Goal: Transaction & Acquisition: Purchase product/service

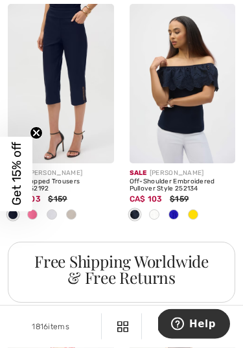
scroll to position [1373, 0]
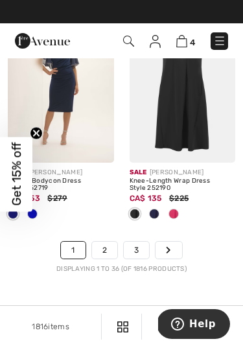
click at [102, 242] on link "2" at bounding box center [104, 250] width 25 height 17
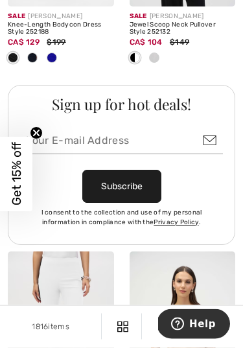
scroll to position [2992, 0]
click at [28, 200] on span "Get 15% off" at bounding box center [16, 174] width 32 height 75
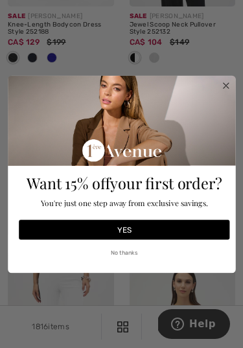
click at [217, 111] on div "Want 15% off your first order? You're just one step away from exclusive savings." at bounding box center [123, 147] width 215 height 138
click at [224, 88] on icon "Close dialog" at bounding box center [225, 85] width 5 height 5
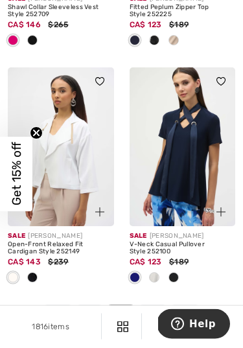
scroll to position [4343, 0]
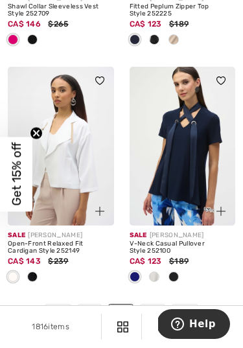
click at [155, 305] on link "3" at bounding box center [152, 313] width 25 height 17
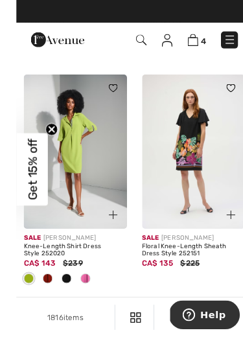
scroll to position [4253, 0]
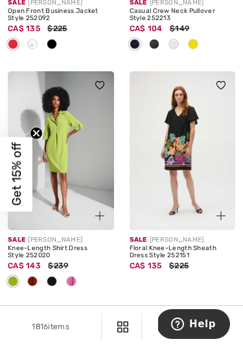
click at [160, 309] on link "4" at bounding box center [153, 317] width 25 height 17
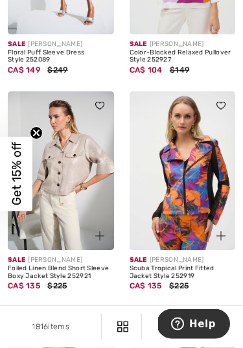
scroll to position [1949, 0]
click at [204, 200] on img at bounding box center [183, 170] width 106 height 159
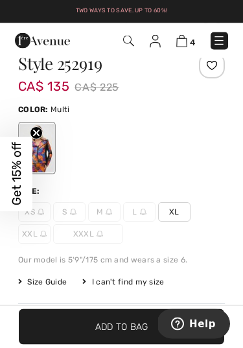
scroll to position [356, 0]
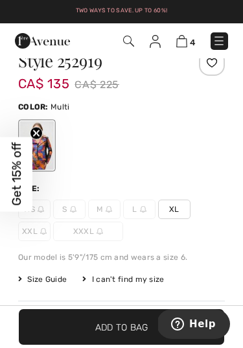
click at [182, 206] on span "XL" at bounding box center [174, 209] width 32 height 19
click at [139, 334] on span "Add to Bag" at bounding box center [121, 327] width 53 height 14
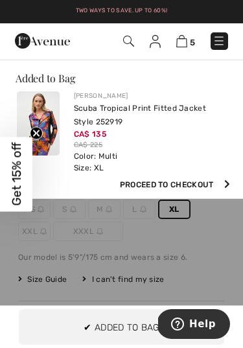
scroll to position [0, 0]
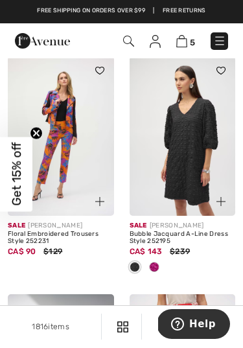
scroll to position [2433, 0]
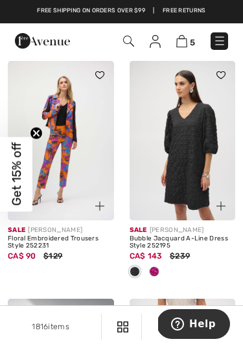
click at [30, 200] on span "Get 15% off" at bounding box center [16, 174] width 32 height 75
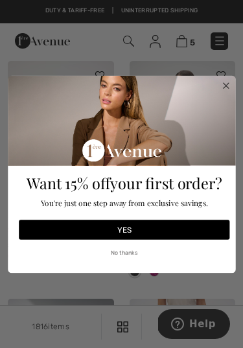
click at [138, 252] on button "No thanks" at bounding box center [124, 252] width 211 height 19
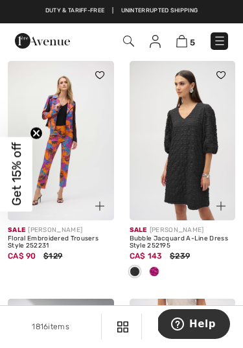
click at [68, 183] on img at bounding box center [61, 140] width 106 height 159
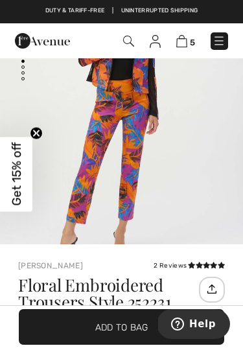
scroll to position [83, 0]
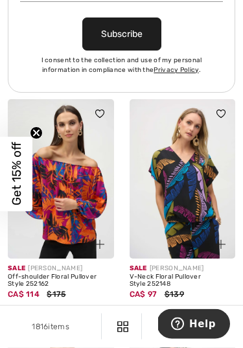
scroll to position [3016, 0]
click at [69, 230] on img at bounding box center [61, 178] width 106 height 159
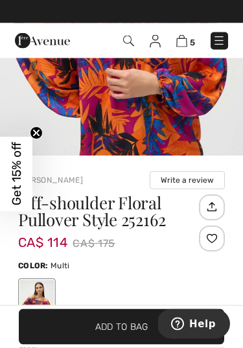
scroll to position [175, 0]
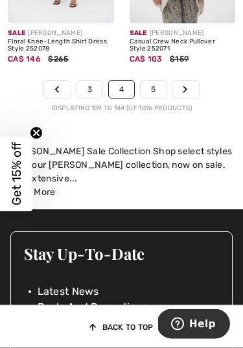
scroll to position [4331, 0]
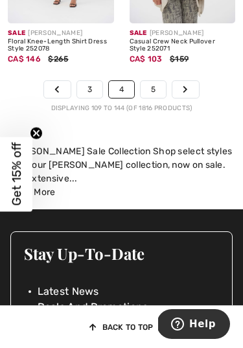
click at [152, 84] on link "5" at bounding box center [153, 89] width 25 height 17
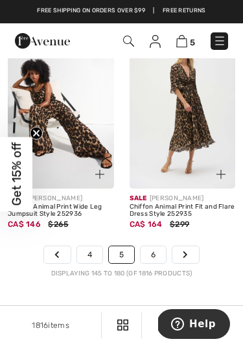
scroll to position [4163, 0]
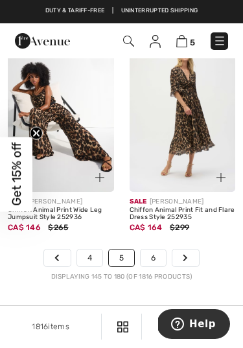
click at [156, 252] on link "6" at bounding box center [153, 258] width 25 height 17
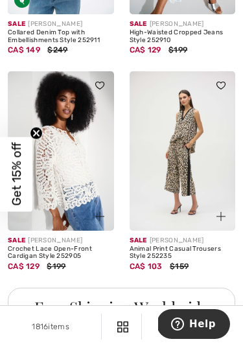
scroll to position [1188, 0]
click at [167, 183] on img at bounding box center [183, 151] width 106 height 159
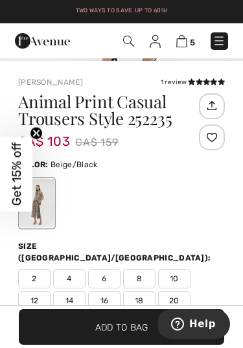
scroll to position [276, 0]
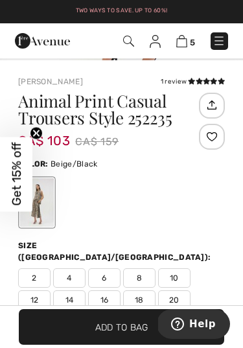
click at [59, 291] on span "14" at bounding box center [69, 300] width 32 height 19
click at [97, 334] on span "Add to Bag" at bounding box center [121, 327] width 53 height 14
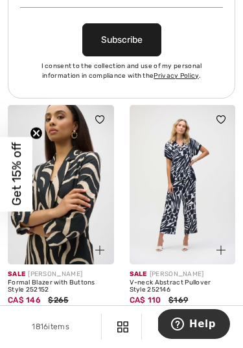
scroll to position [2967, 0]
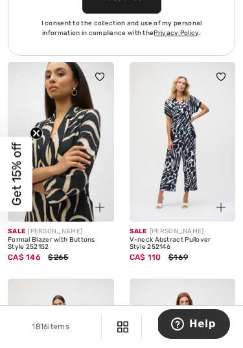
click at [165, 165] on img at bounding box center [183, 141] width 106 height 159
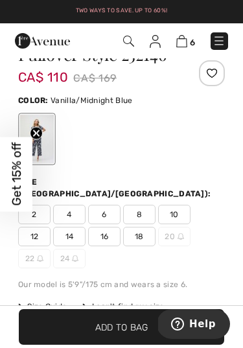
scroll to position [344, 0]
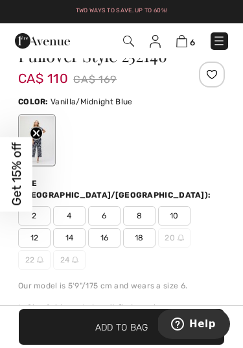
click at [59, 228] on span "14" at bounding box center [69, 237] width 32 height 19
click at [130, 345] on span "✔ Added to Bag Add to Bag" at bounding box center [122, 327] width 206 height 36
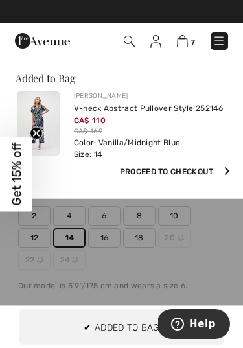
scroll to position [0, 0]
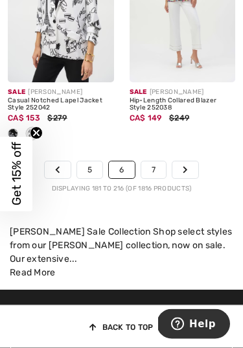
scroll to position [4187, 0]
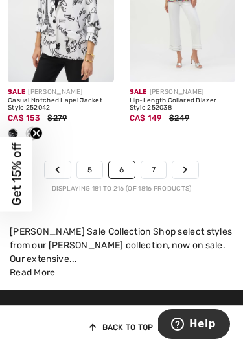
click at [144, 161] on link "7" at bounding box center [153, 169] width 25 height 17
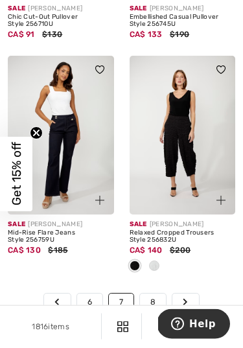
scroll to position [4290, 0]
click at [154, 294] on link "8" at bounding box center [153, 302] width 26 height 17
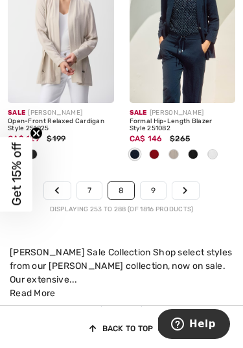
scroll to position [4298, 0]
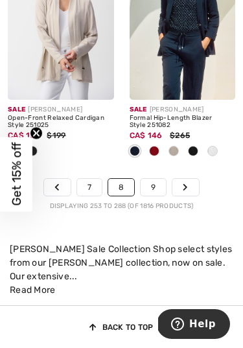
click at [156, 179] on link "9" at bounding box center [153, 187] width 25 height 17
click at [154, 179] on link "9" at bounding box center [153, 187] width 25 height 17
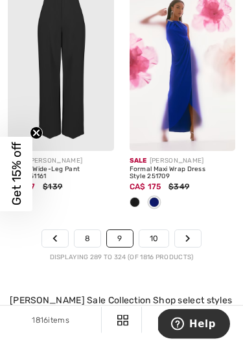
scroll to position [4460, 0]
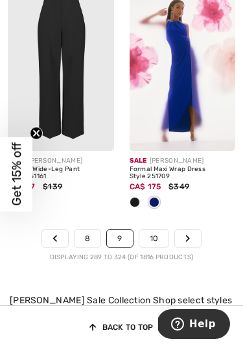
click at [143, 230] on link "10" at bounding box center [154, 238] width 30 height 17
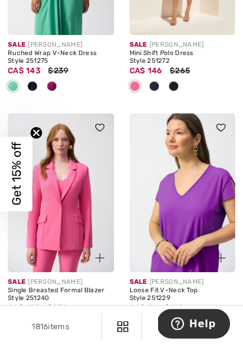
scroll to position [1020, 0]
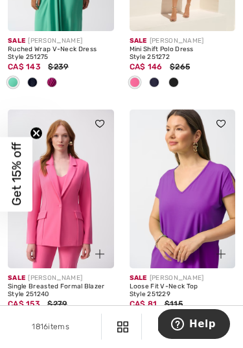
click at [173, 212] on img at bounding box center [183, 189] width 106 height 159
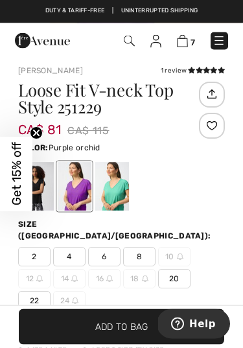
scroll to position [287, 0]
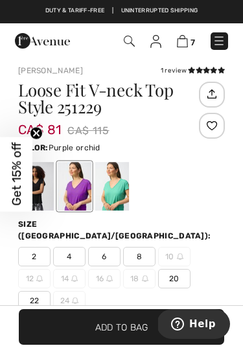
click at [125, 184] on div at bounding box center [112, 186] width 34 height 49
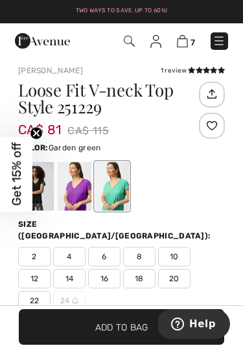
click at [102, 269] on span "16" at bounding box center [104, 278] width 32 height 19
click at [110, 345] on span "✔ Added to Bag Add to Bag" at bounding box center [122, 327] width 206 height 36
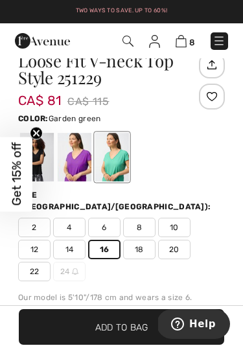
scroll to position [266, 0]
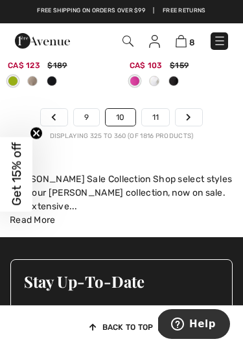
scroll to position [4531, 0]
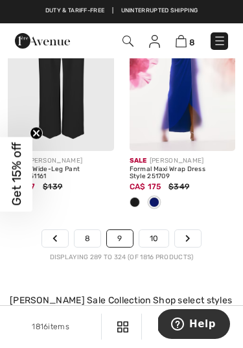
click at [155, 230] on link "10" at bounding box center [154, 238] width 30 height 17
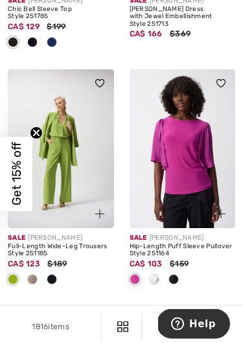
scroll to position [4383, 0]
click at [160, 307] on link "11" at bounding box center [156, 315] width 28 height 17
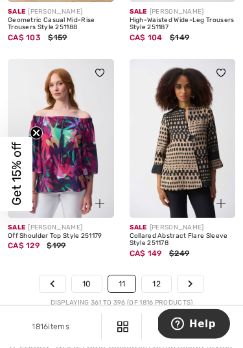
scroll to position [4137, 0]
click at [163, 276] on link "12" at bounding box center [156, 284] width 29 height 17
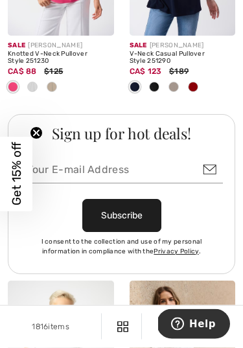
scroll to position [2791, 0]
